Goal: Navigation & Orientation: Find specific page/section

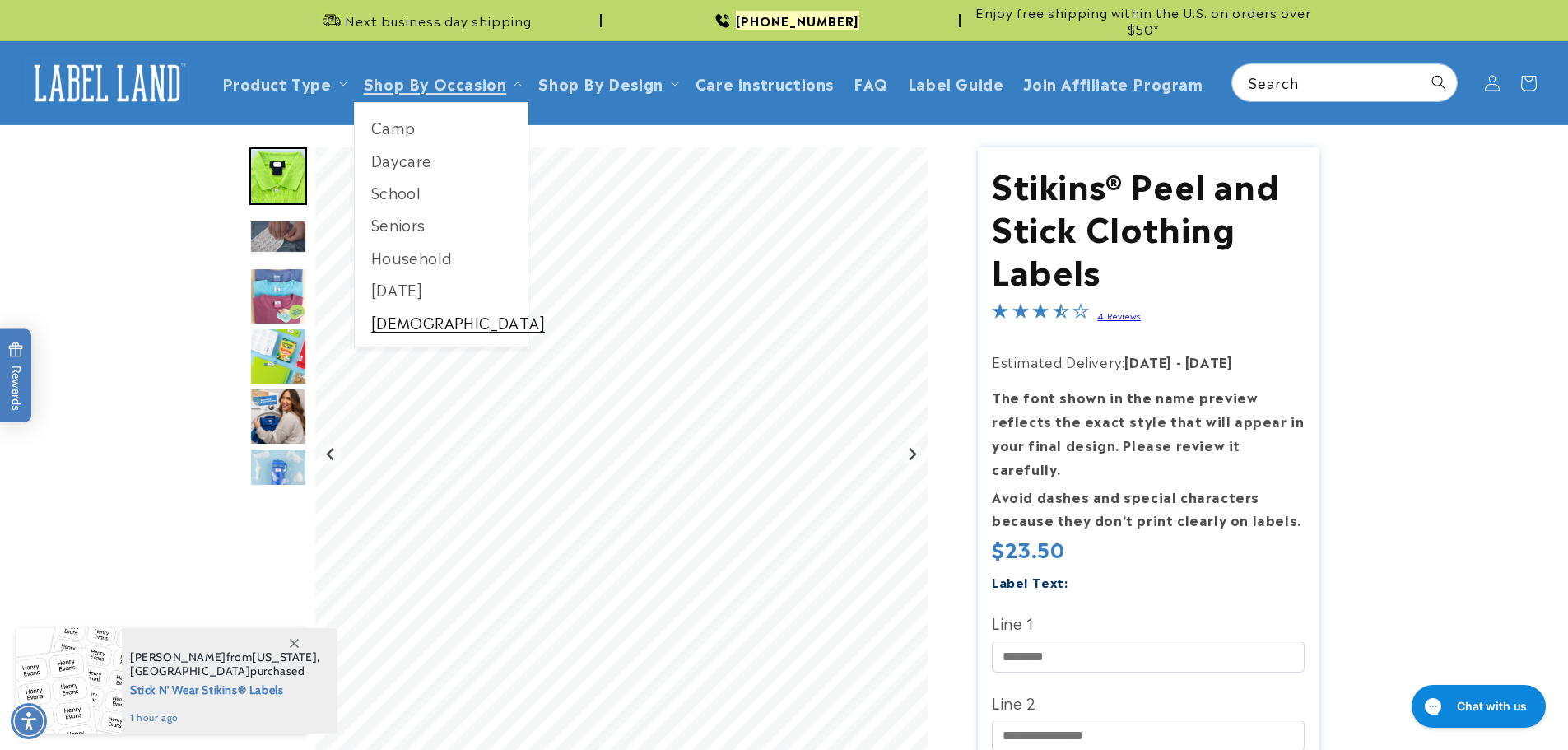
click at [400, 312] on link "[DEMOGRAPHIC_DATA]" at bounding box center [442, 322] width 174 height 32
